Goal: Obtain resource: Obtain resource

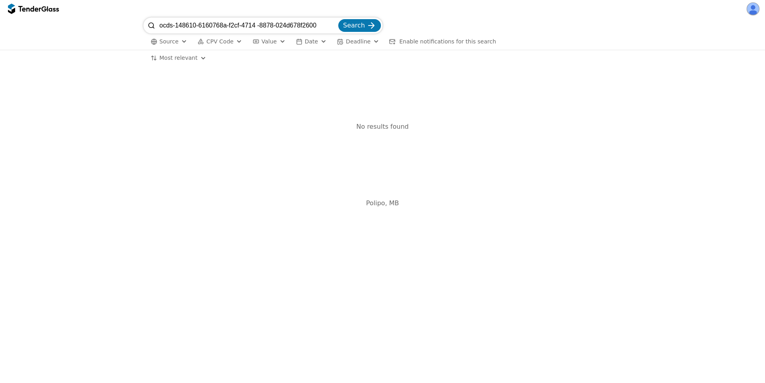
drag, startPoint x: 325, startPoint y: 25, endPoint x: 98, endPoint y: 15, distance: 226.9
click at [98, 15] on div "ocds-148610-6160768a-f2cf-4714 -8878-024d678f2600 Search Source CPV Code Type B…" at bounding box center [382, 191] width 765 height 383
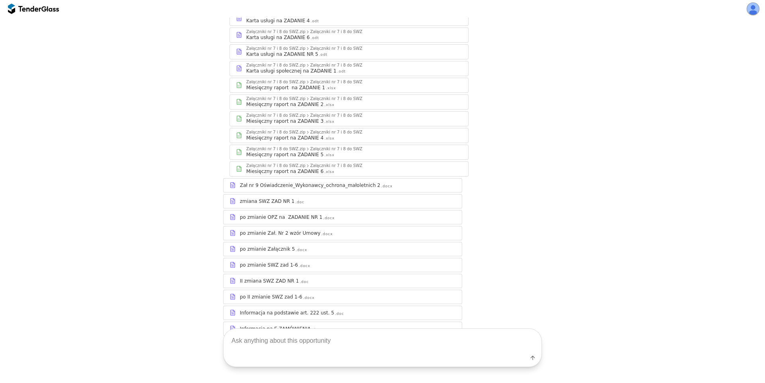
scroll to position [507, 0]
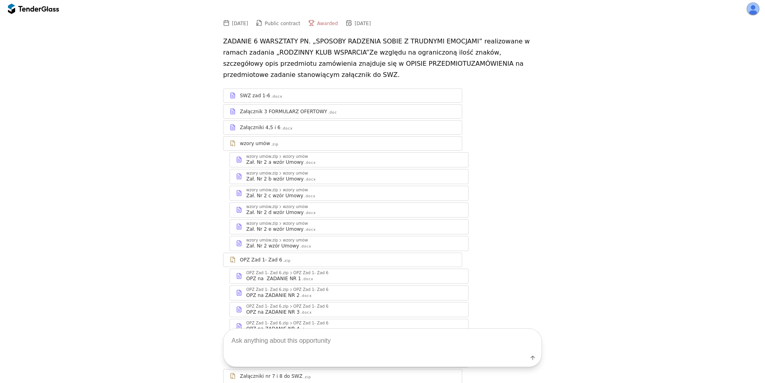
click at [349, 92] on div "SWZ zad 1-6 .docx" at bounding box center [348, 95] width 216 height 6
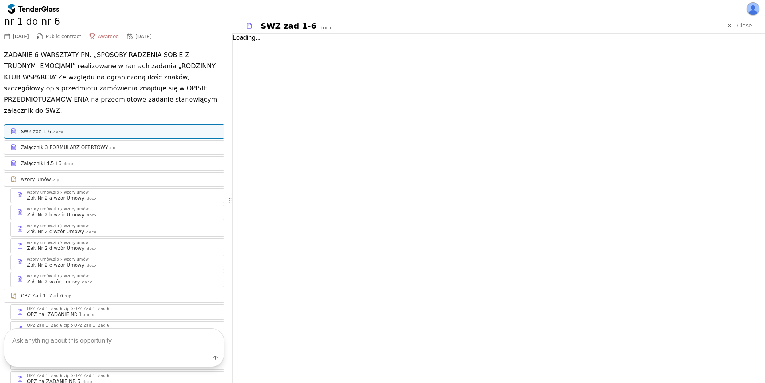
scroll to position [90, 0]
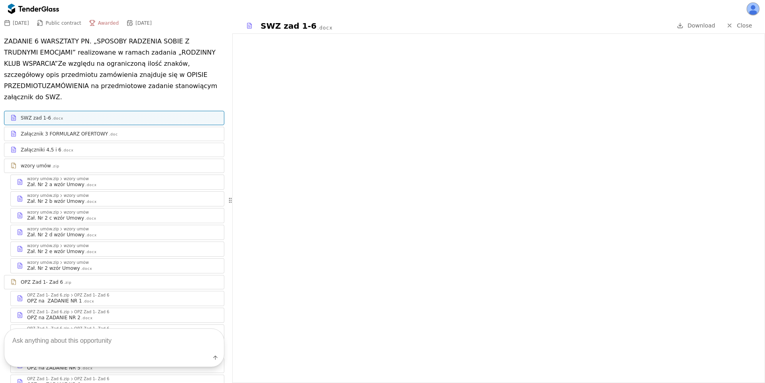
click at [100, 131] on div "Załącznik 3 FORMULARZ OFERTOWY" at bounding box center [64, 134] width 87 height 6
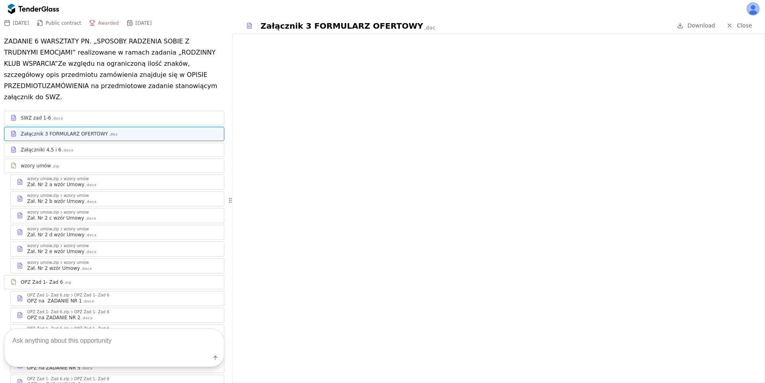
click at [129, 147] on div "Załączniki 4,5 i 6 .docx" at bounding box center [119, 150] width 197 height 6
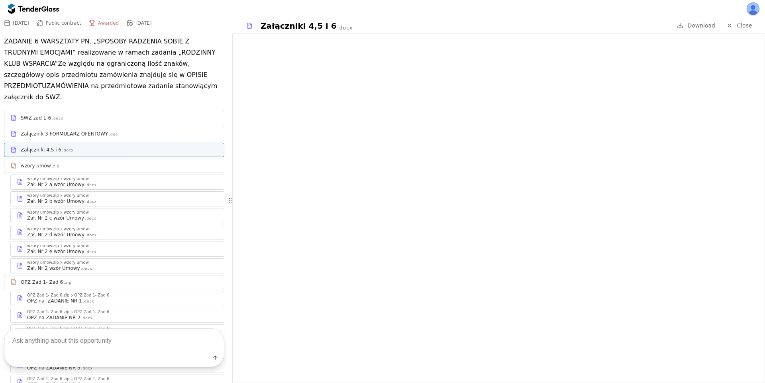
click at [115, 181] on div "Zał. Nr 2 a wzór Umowy .docx" at bounding box center [122, 184] width 191 height 6
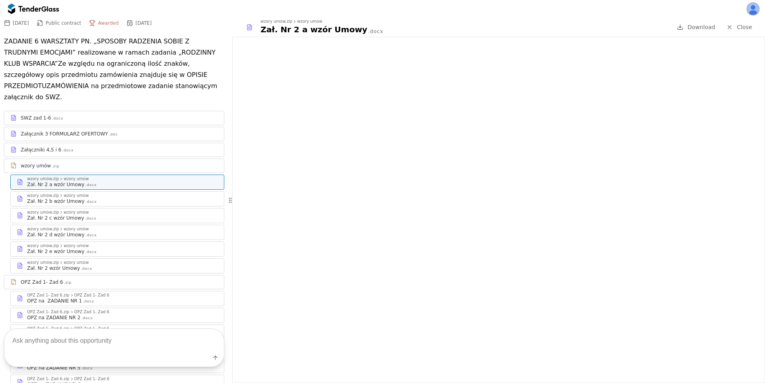
click at [114, 198] on div "Zał. Nr 2 b wzór Umowy .docx" at bounding box center [122, 201] width 191 height 6
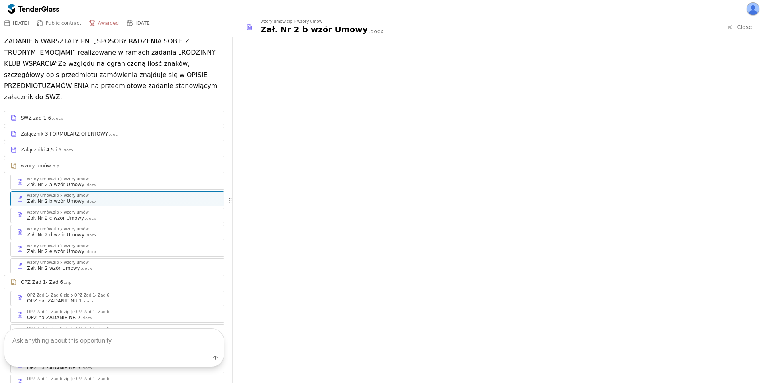
click at [104, 215] on div "Zał. Nr 2 c wzór Umowy .docx" at bounding box center [122, 218] width 191 height 6
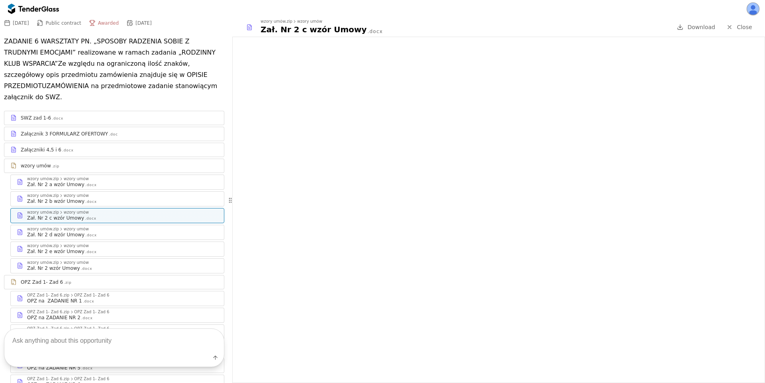
click at [94, 181] on div "Zał. Nr 2 a wzór Umowy .docx" at bounding box center [122, 184] width 191 height 6
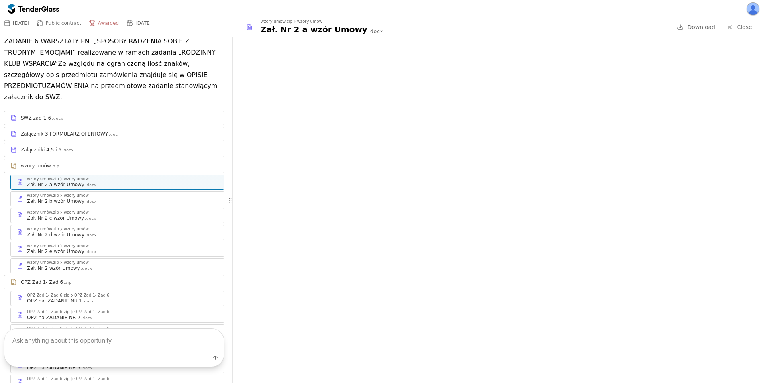
click at [96, 198] on div "Zał. Nr 2 b wzór Umowy .docx" at bounding box center [122, 201] width 191 height 6
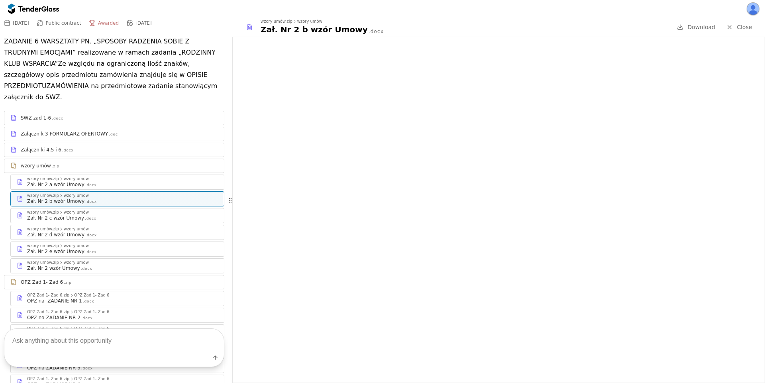
click at [73, 215] on div "Zał. Nr 2 c wzór Umowy" at bounding box center [55, 218] width 57 height 6
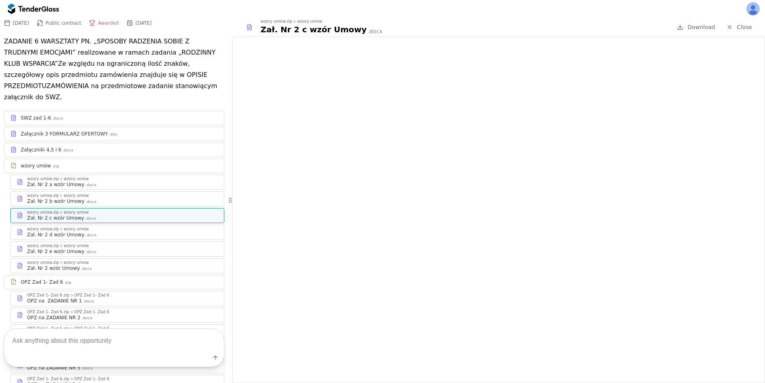
click at [83, 299] on div ".docx" at bounding box center [89, 301] width 12 height 5
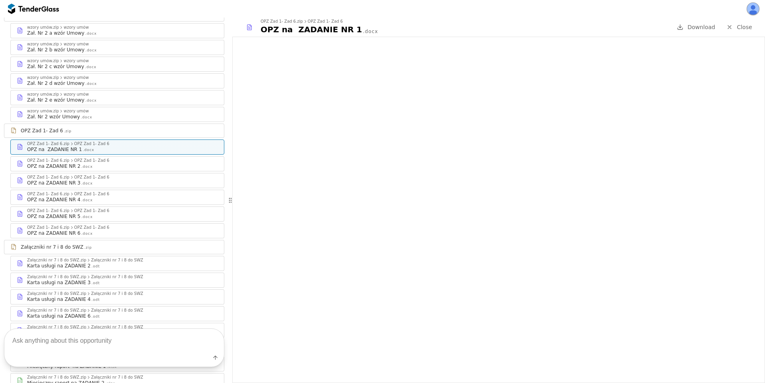
scroll to position [448, 0]
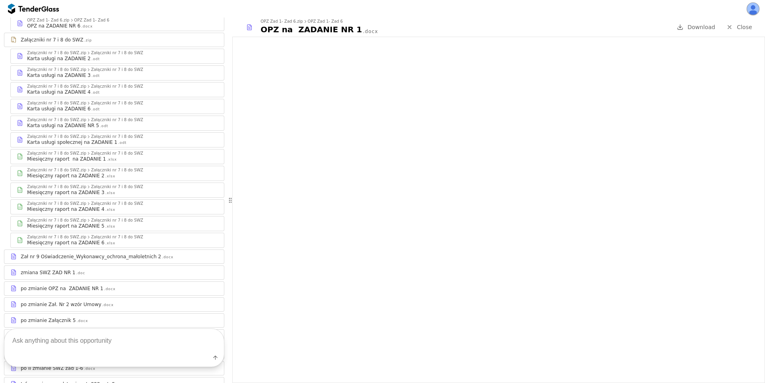
click at [96, 253] on div "Zał nr 9 Oświadczenie_Wykonawcy_ochrona_małoletnich 2" at bounding box center [91, 256] width 140 height 6
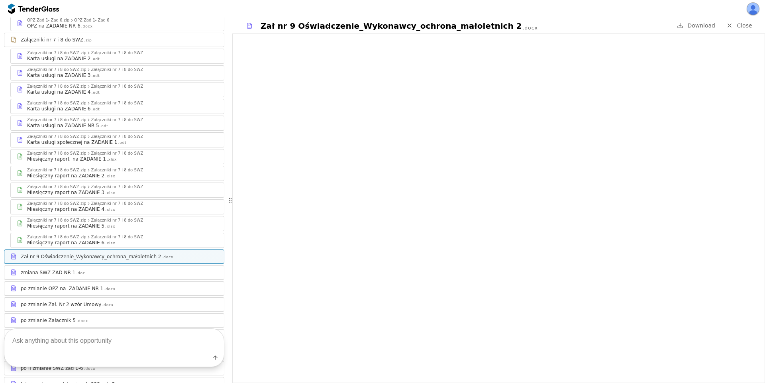
click at [67, 269] on div "zmiana SWZ ZAD NR 1" at bounding box center [48, 272] width 55 height 6
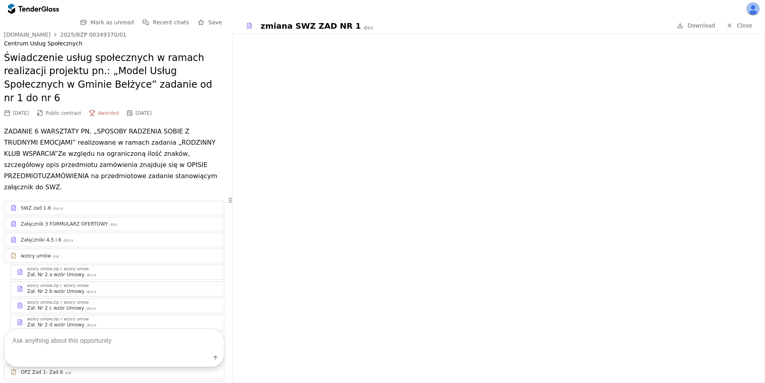
click at [106, 205] on div "SWZ zad 1-6 .docx" at bounding box center [119, 208] width 197 height 6
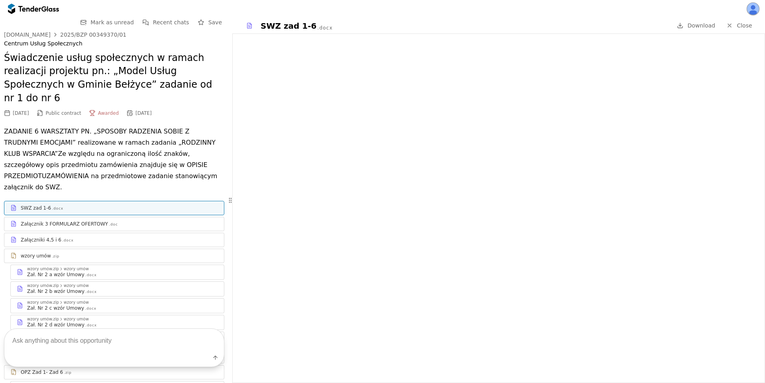
click at [100, 221] on div "Załącznik 3 FORMULARZ OFERTOWY" at bounding box center [64, 224] width 87 height 6
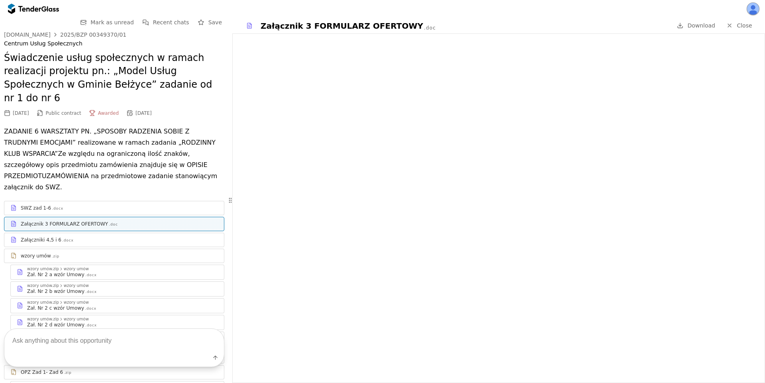
click at [65, 238] on div ".docx" at bounding box center [68, 240] width 12 height 5
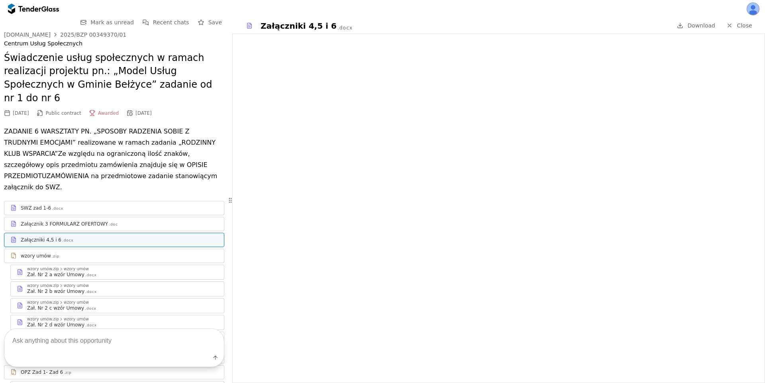
click at [64, 271] on div "Zał. Nr 2 a wzór Umowy" at bounding box center [55, 274] width 57 height 6
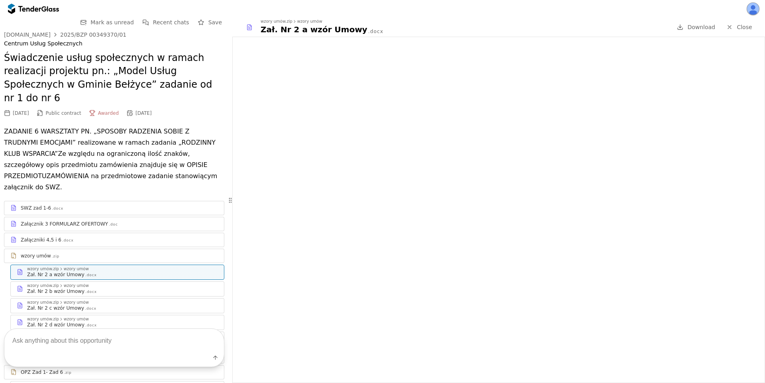
click at [82, 298] on div "wzory umów.zip wzory umów Zał. Nr 2 c wzór Umowy .docx" at bounding box center [117, 305] width 213 height 14
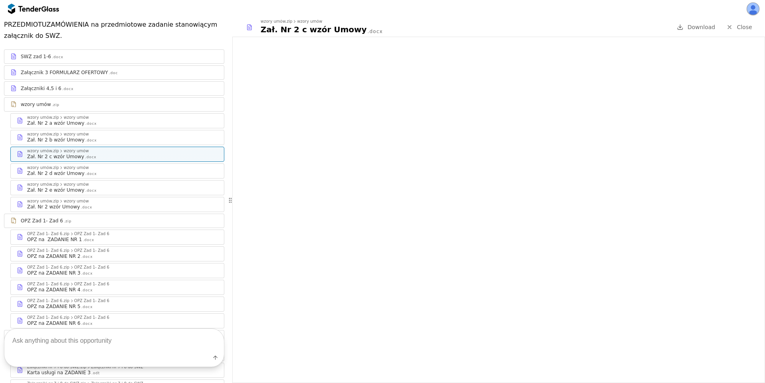
scroll to position [358, 0]
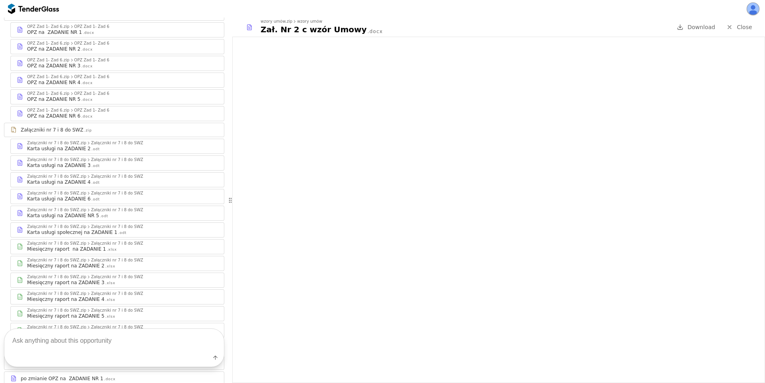
click at [91, 147] on div ".odt" at bounding box center [95, 149] width 8 height 5
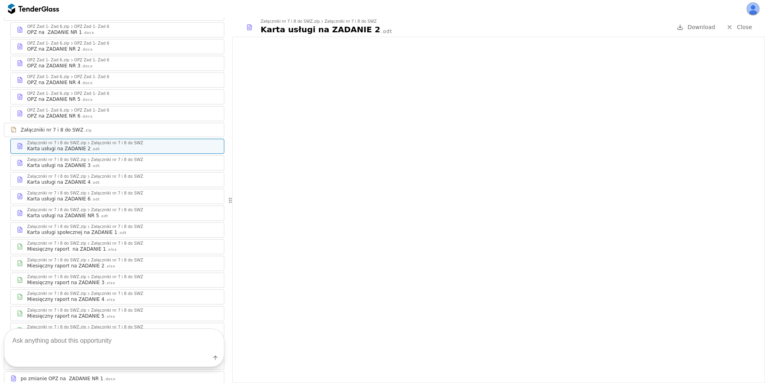
click at [84, 147] on div "SWZ zad 1-6 .docx Załącznik 3 FORMULARZ OFERTOWY .doc Załączniki 4,5 i 6 .docx …" at bounding box center [114, 169] width 220 height 655
click at [91, 163] on div ".odt" at bounding box center [95, 165] width 8 height 5
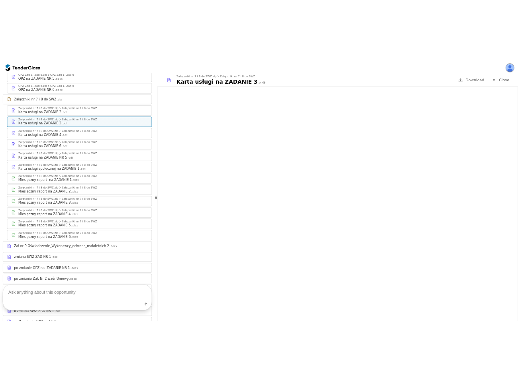
scroll to position [531, 0]
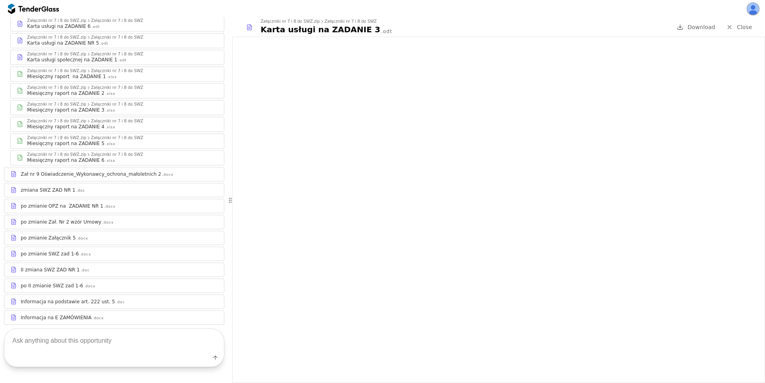
click at [102, 169] on div "Zał nr 9 Oświadczenie_Wykonawcy_ochrona_małoletnich 2 .docx" at bounding box center [113, 174] width 219 height 10
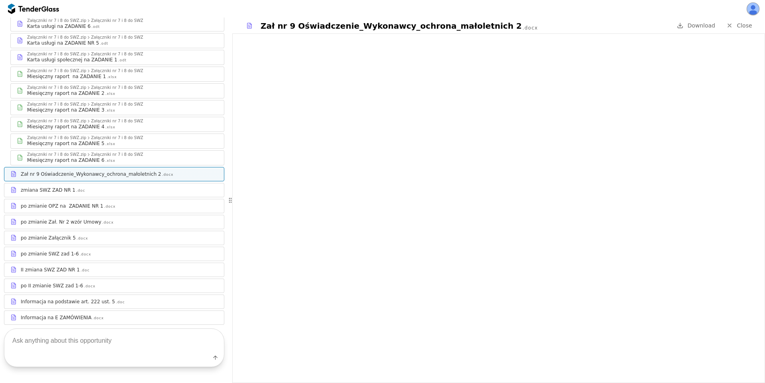
click at [101, 185] on div "zmiana SWZ ZAD NR 1 .doc" at bounding box center [113, 190] width 219 height 10
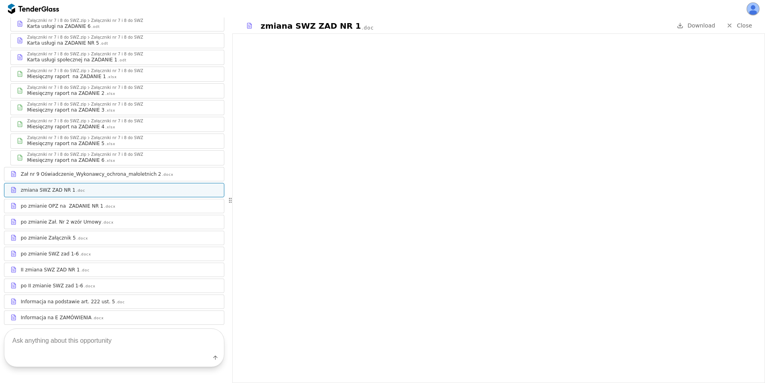
click at [96, 201] on div "po zmianie OPZ na ZADANIE NR 1 .docx" at bounding box center [113, 206] width 219 height 10
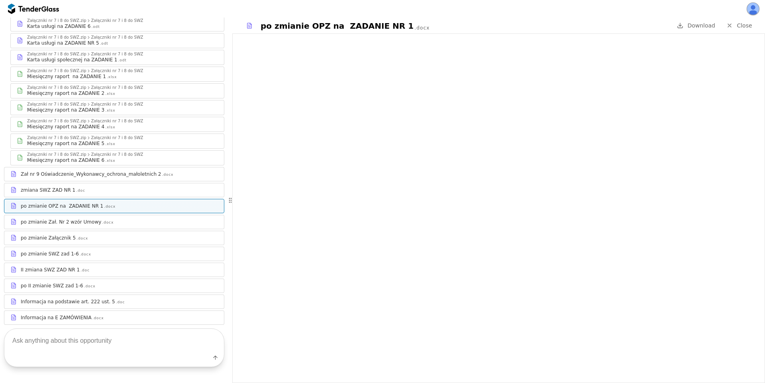
click at [106, 217] on div "po zmianie Zał. Nr 2 wzór Umowy .docx" at bounding box center [113, 222] width 219 height 10
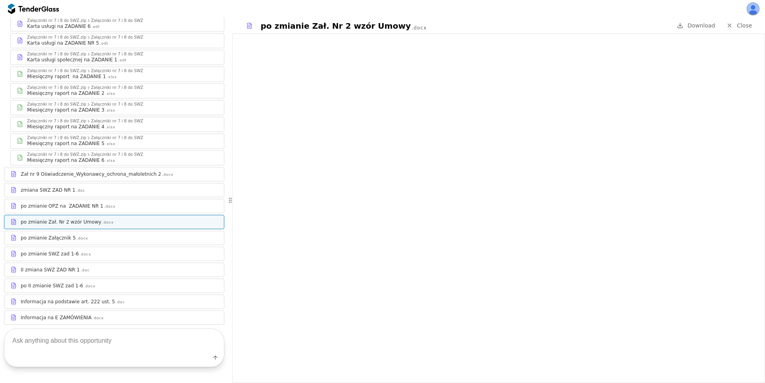
click at [97, 235] on div "po zmianie Załącznik 5 .docx" at bounding box center [119, 238] width 197 height 6
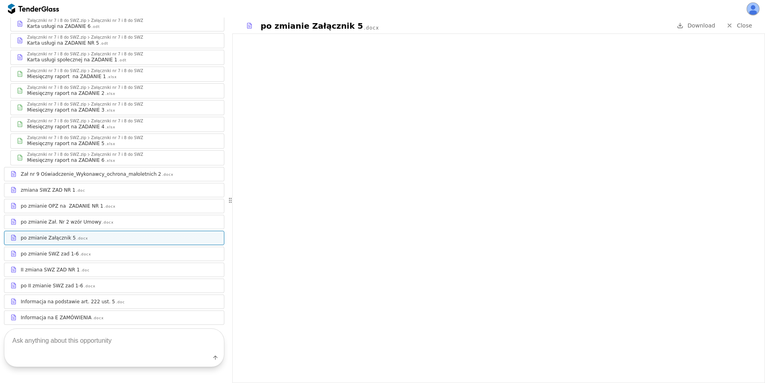
click at [89, 251] on div "po zmianie SWZ zad 1-6 .docx" at bounding box center [119, 254] width 197 height 6
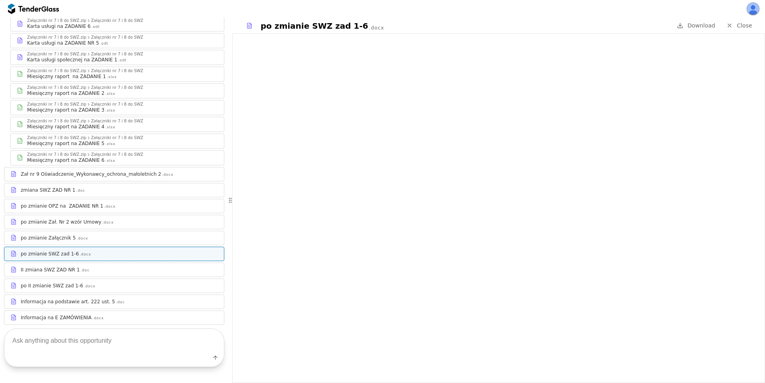
click at [92, 264] on div "II zmiana SWZ ZAD NR 1 .doc" at bounding box center [113, 269] width 219 height 10
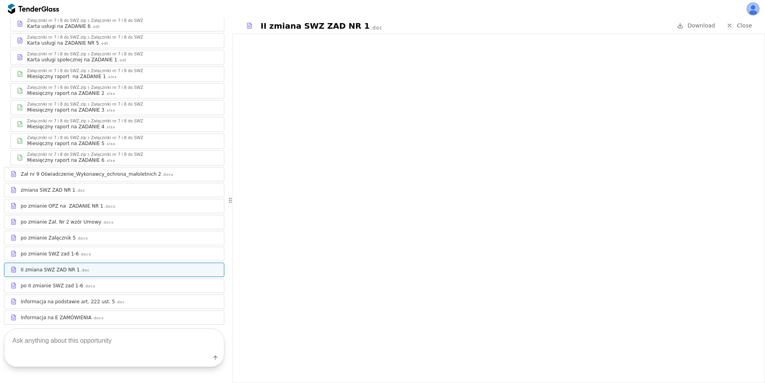
click at [90, 282] on div "po II zmianie SWZ zad 1-6 .docx" at bounding box center [119, 285] width 197 height 6
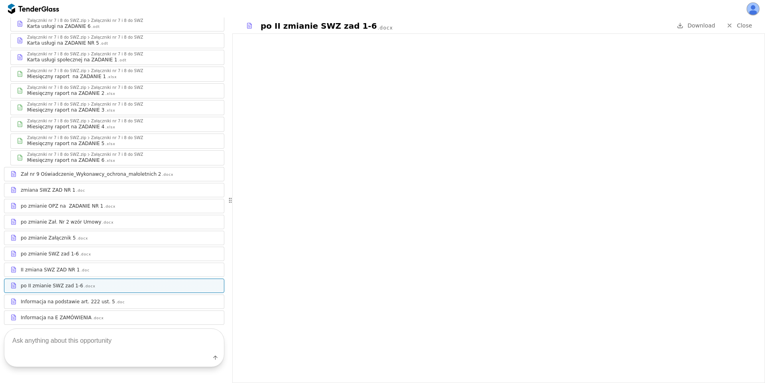
click at [91, 298] on div "Informacja na podstawie art. 222 ust. 5" at bounding box center [68, 301] width 94 height 6
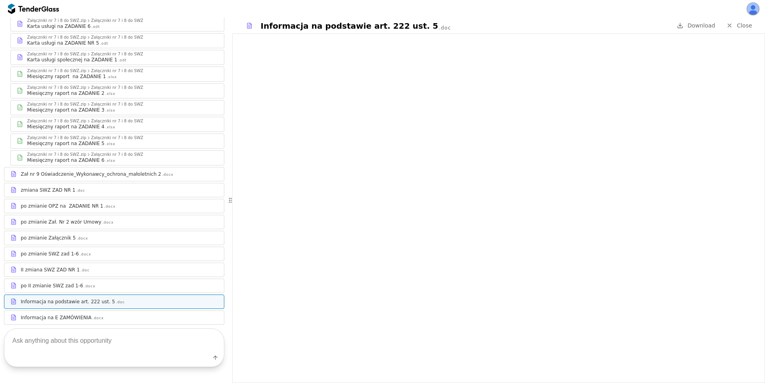
click at [94, 315] on div ".docx" at bounding box center [98, 317] width 12 height 5
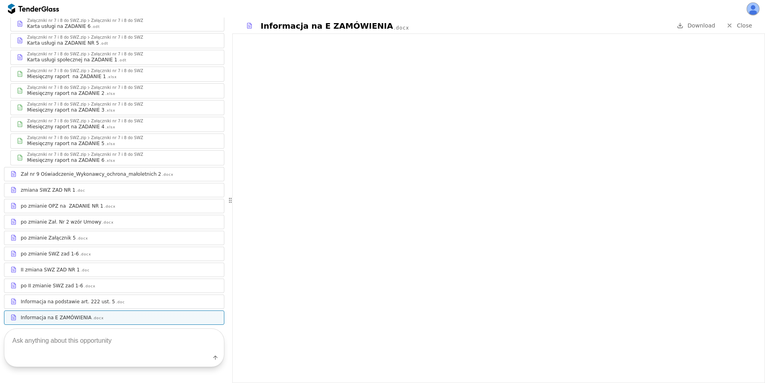
click at [78, 219] on div "po zmianie Zał. Nr 2 wzór Umowy" at bounding box center [61, 222] width 80 height 6
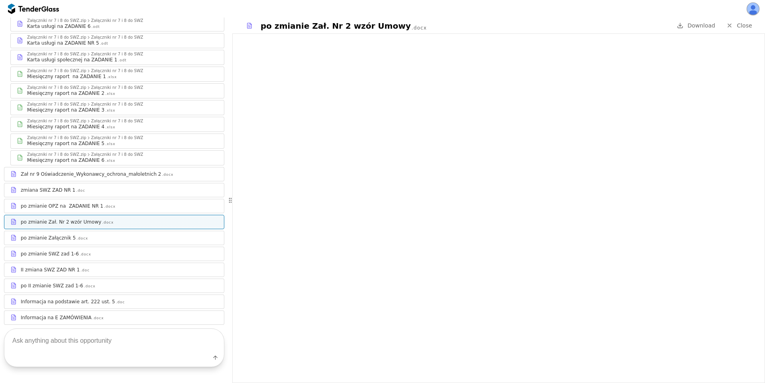
click at [84, 203] on div "po zmianie OPZ na ZADANIE NR 1" at bounding box center [62, 206] width 82 height 6
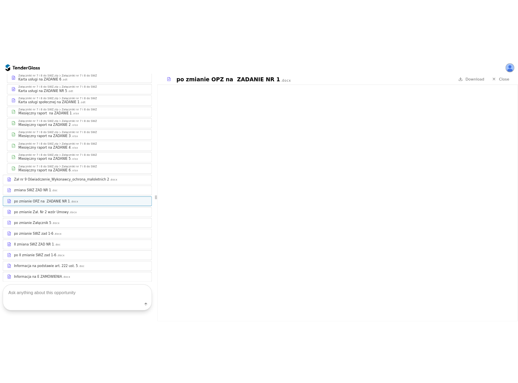
scroll to position [599, 0]
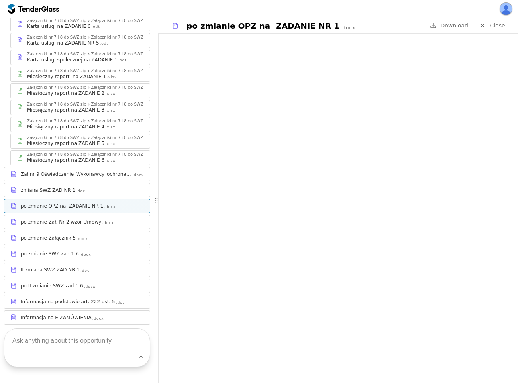
click at [80, 235] on div "po zmianie Załącznik 5 .docx" at bounding box center [82, 238] width 123 height 6
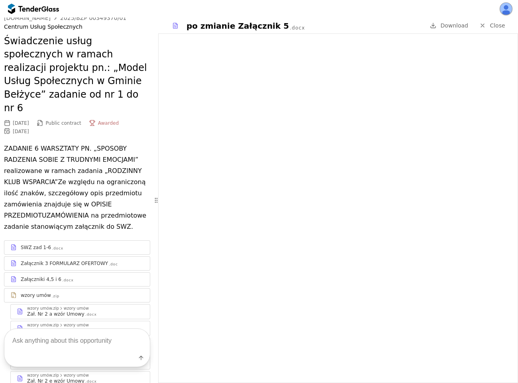
scroll to position [25, 0]
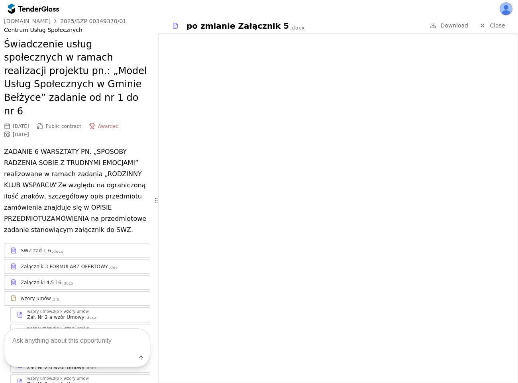
click at [77, 279] on div "Załączniki 4,5 i 6 .docx" at bounding box center [82, 282] width 123 height 6
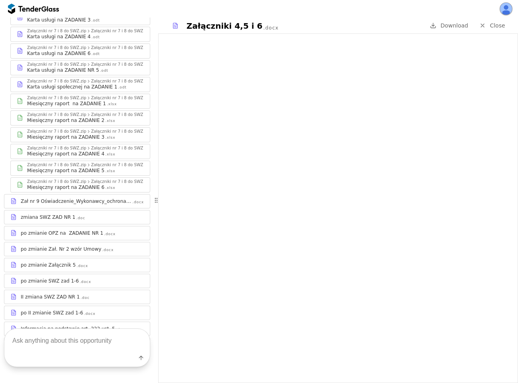
scroll to position [599, 0]
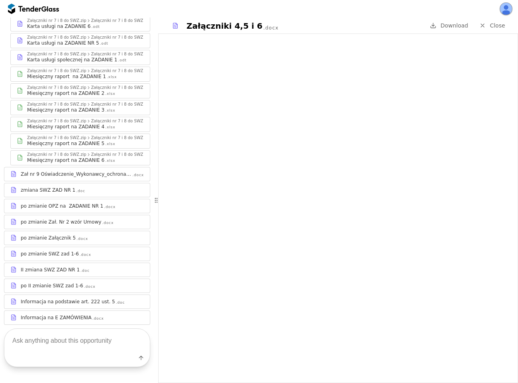
click at [87, 235] on div "po zmianie Załącznik 5 .docx" at bounding box center [82, 238] width 123 height 6
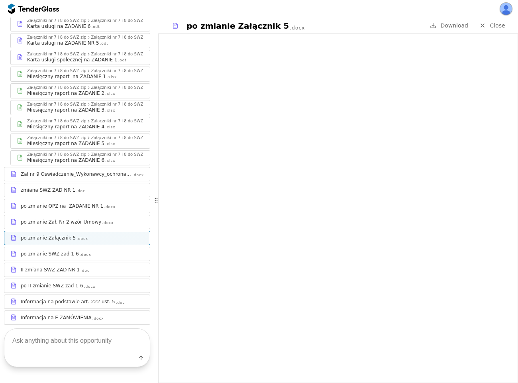
click at [85, 251] on div "po zmianie SWZ zad 1-6 .docx" at bounding box center [82, 254] width 123 height 6
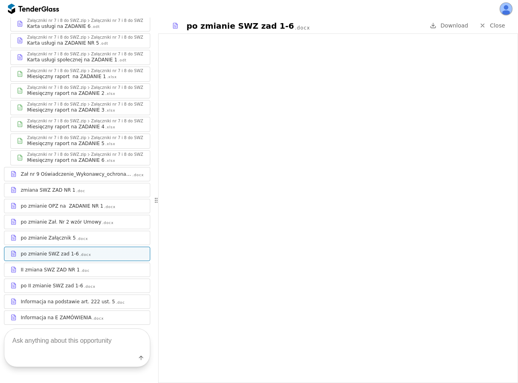
click at [92, 316] on div ".docx" at bounding box center [98, 318] width 12 height 5
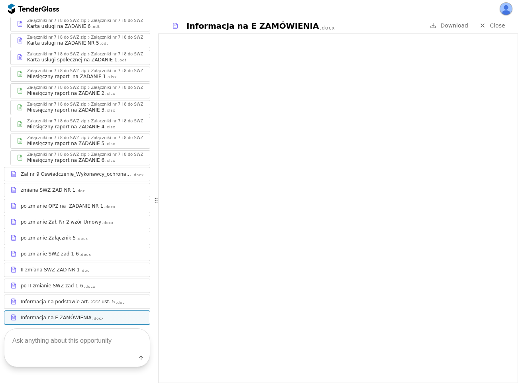
click at [89, 298] on div "Informacja na podstawie art. 222 ust. 5" at bounding box center [68, 301] width 94 height 6
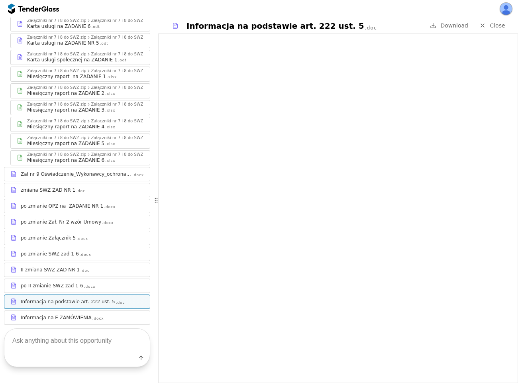
click at [83, 282] on div at bounding box center [82, 282] width 123 height 0
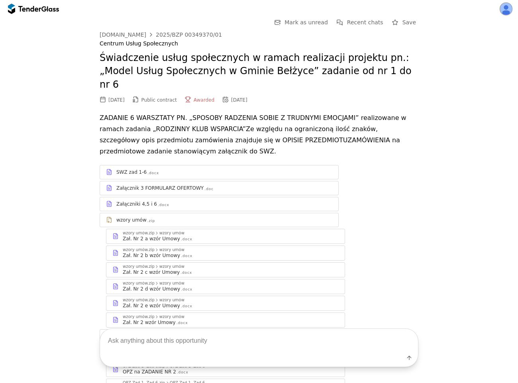
click at [118, 36] on div "[DOMAIN_NAME]" at bounding box center [123, 35] width 47 height 6
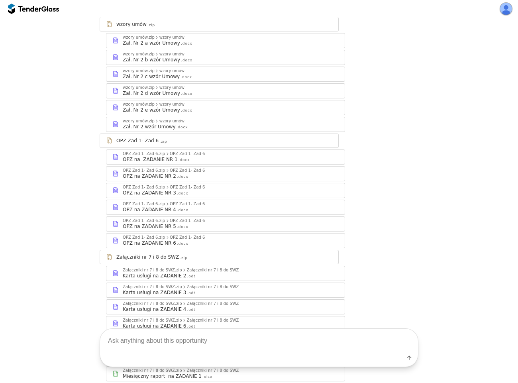
scroll to position [215, 0]
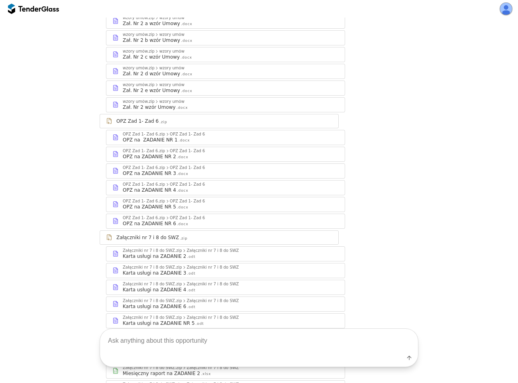
click at [196, 199] on div "OPZ Zad 1- Zad 6.zip OPZ Zad 1- Zad 6" at bounding box center [231, 201] width 216 height 5
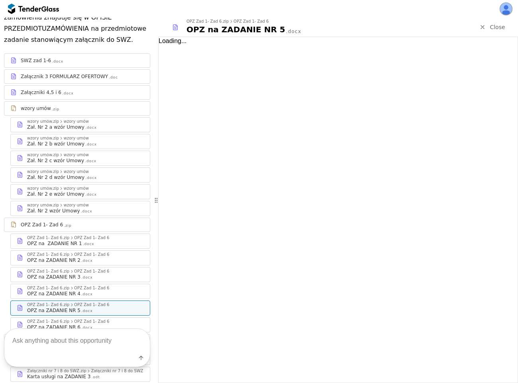
scroll to position [307, 0]
